Goal: Obtain resource: Obtain resource

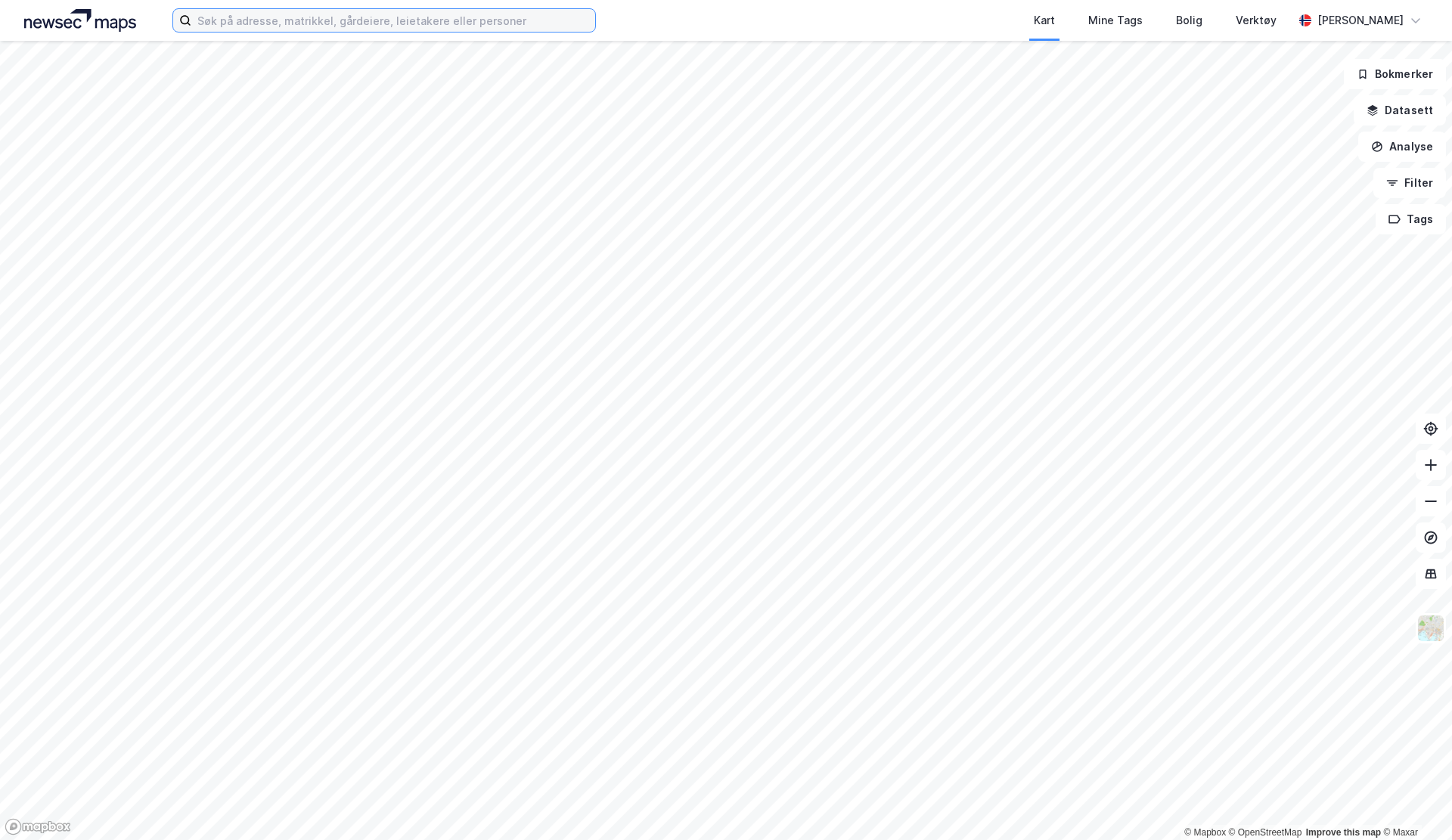
click at [227, 21] on input at bounding box center [393, 21] width 404 height 23
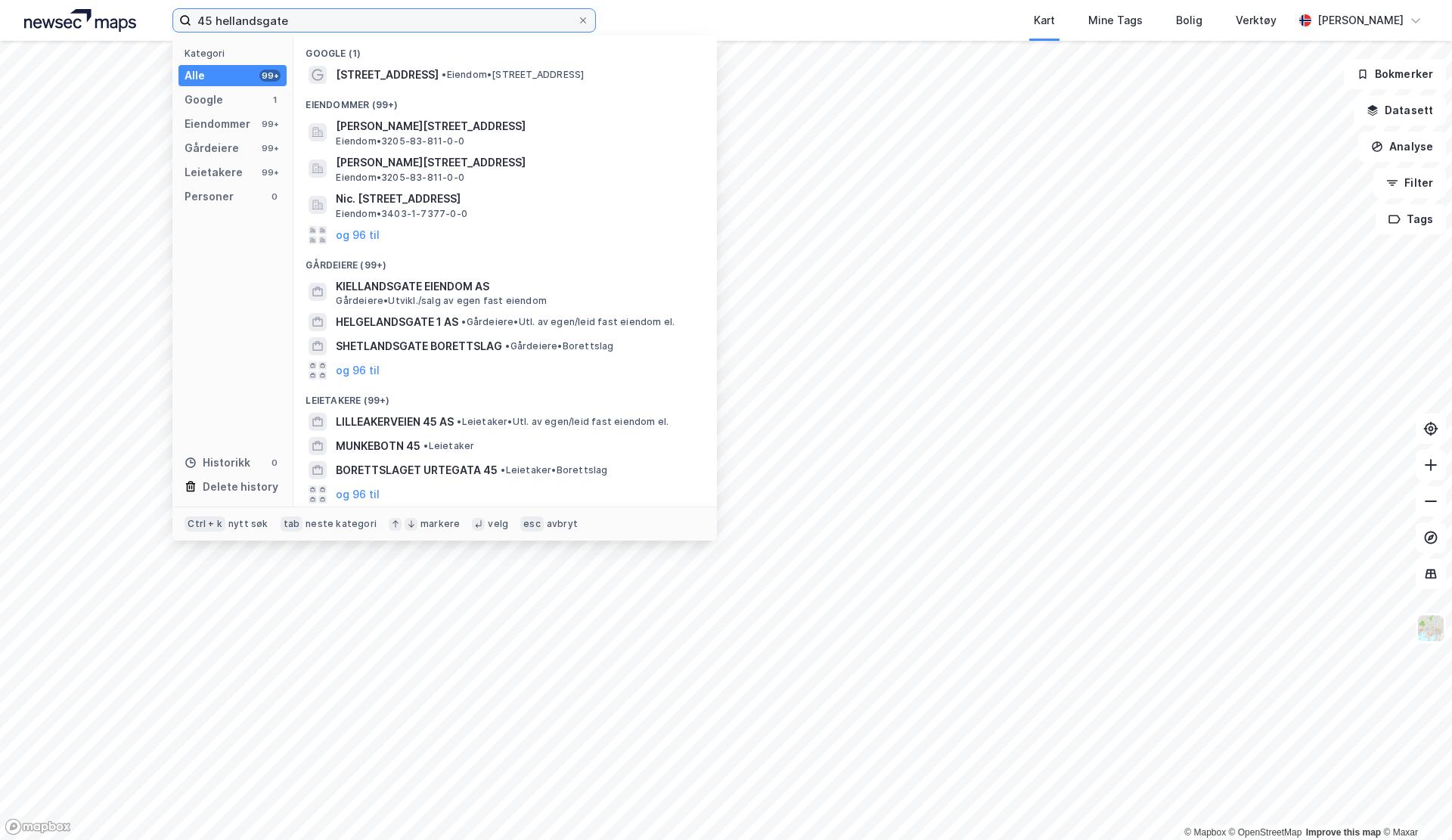
type input "45 hellandsgate"
click at [358, 70] on span "[STREET_ADDRESS]" at bounding box center [387, 74] width 103 height 18
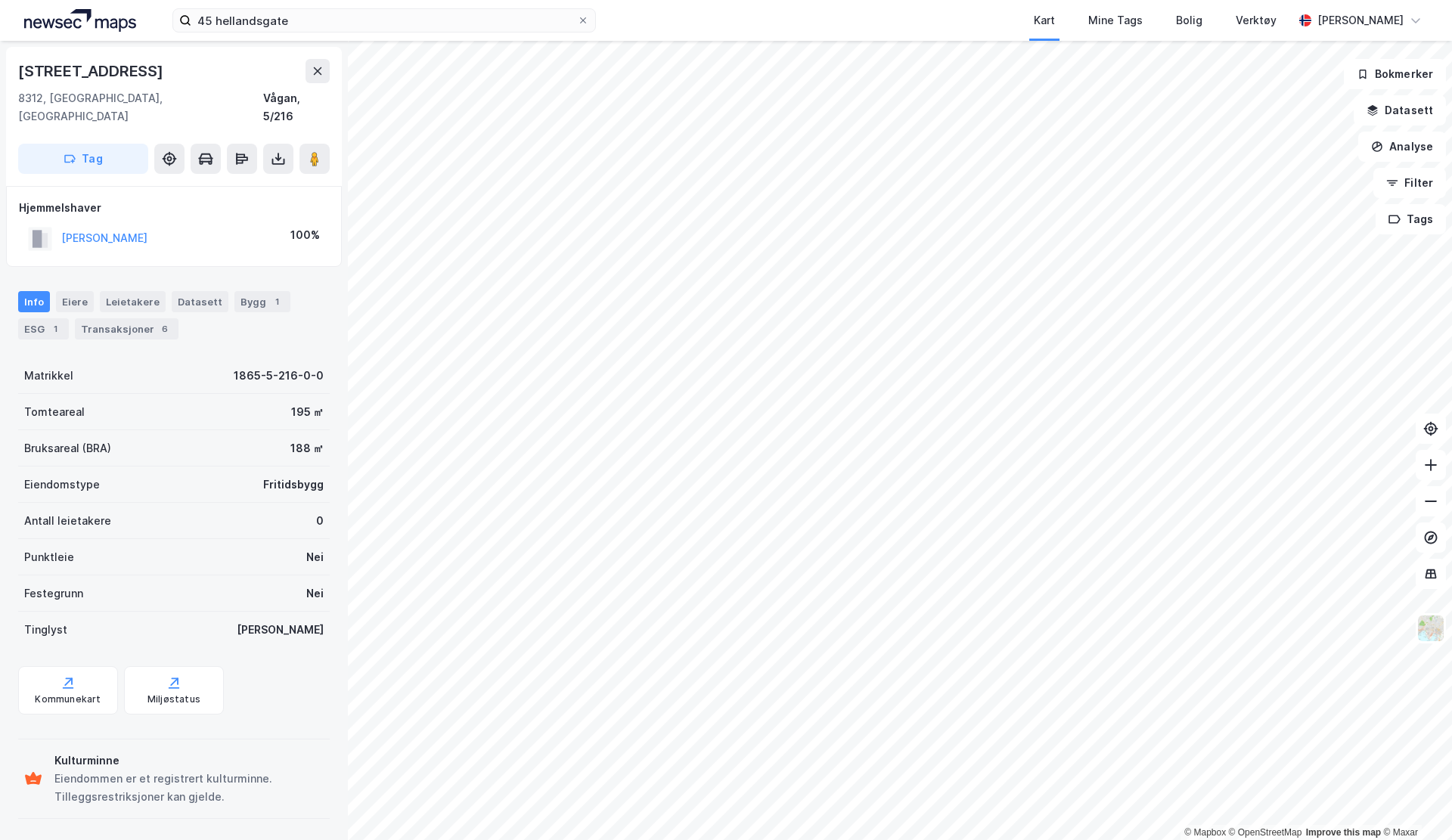
click at [281, 151] on icon at bounding box center [278, 158] width 15 height 15
click at [227, 183] on div "Last ned grunnbok" at bounding box center [203, 189] width 88 height 12
